Goal: Entertainment & Leisure: Consume media (video, audio)

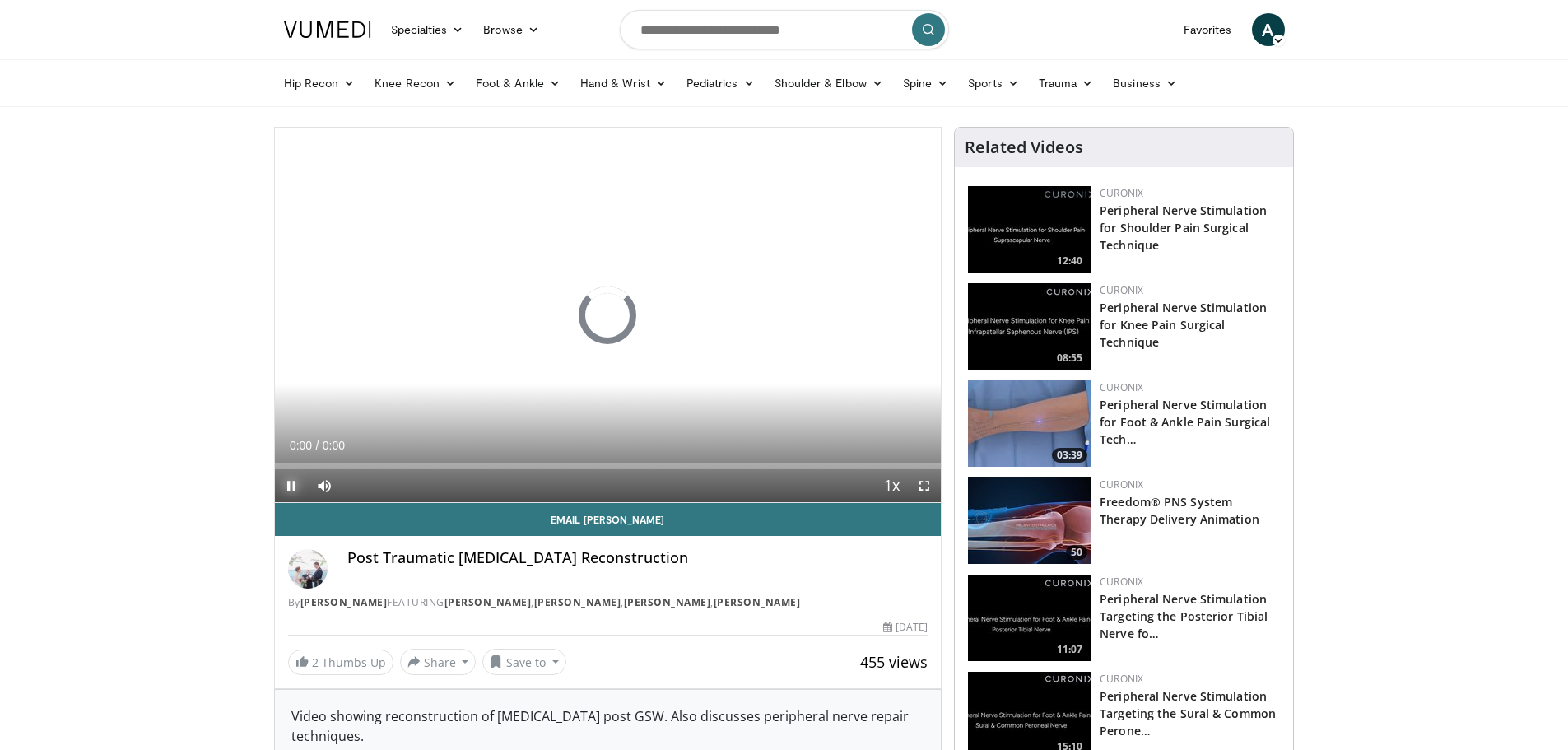
click at [285, 495] on span "Video Player" at bounding box center [292, 485] width 33 height 33
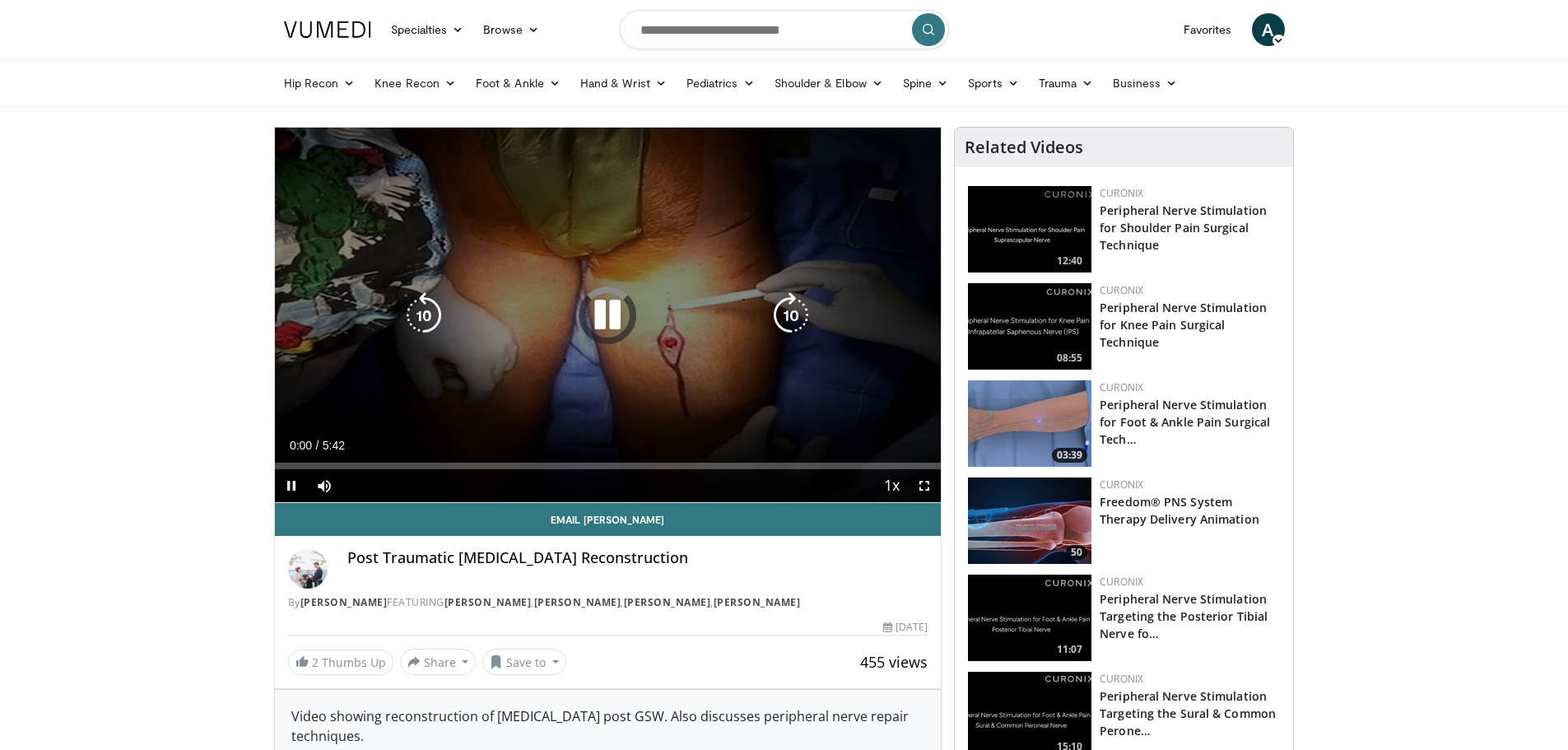
click at [595, 315] on icon "Video Player" at bounding box center [607, 316] width 46 height 46
